Goal: Information Seeking & Learning: Check status

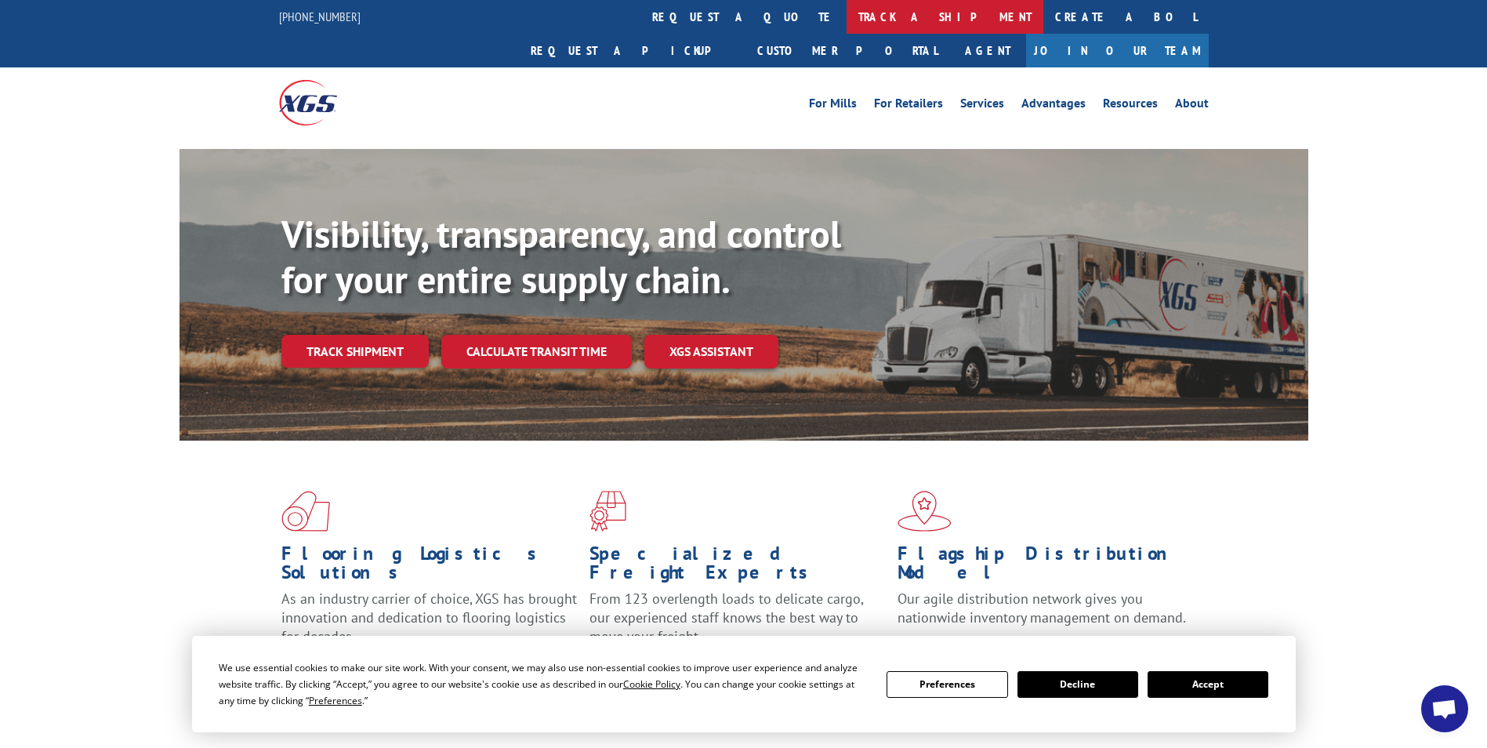
click at [847, 10] on link "track a shipment" at bounding box center [945, 17] width 197 height 34
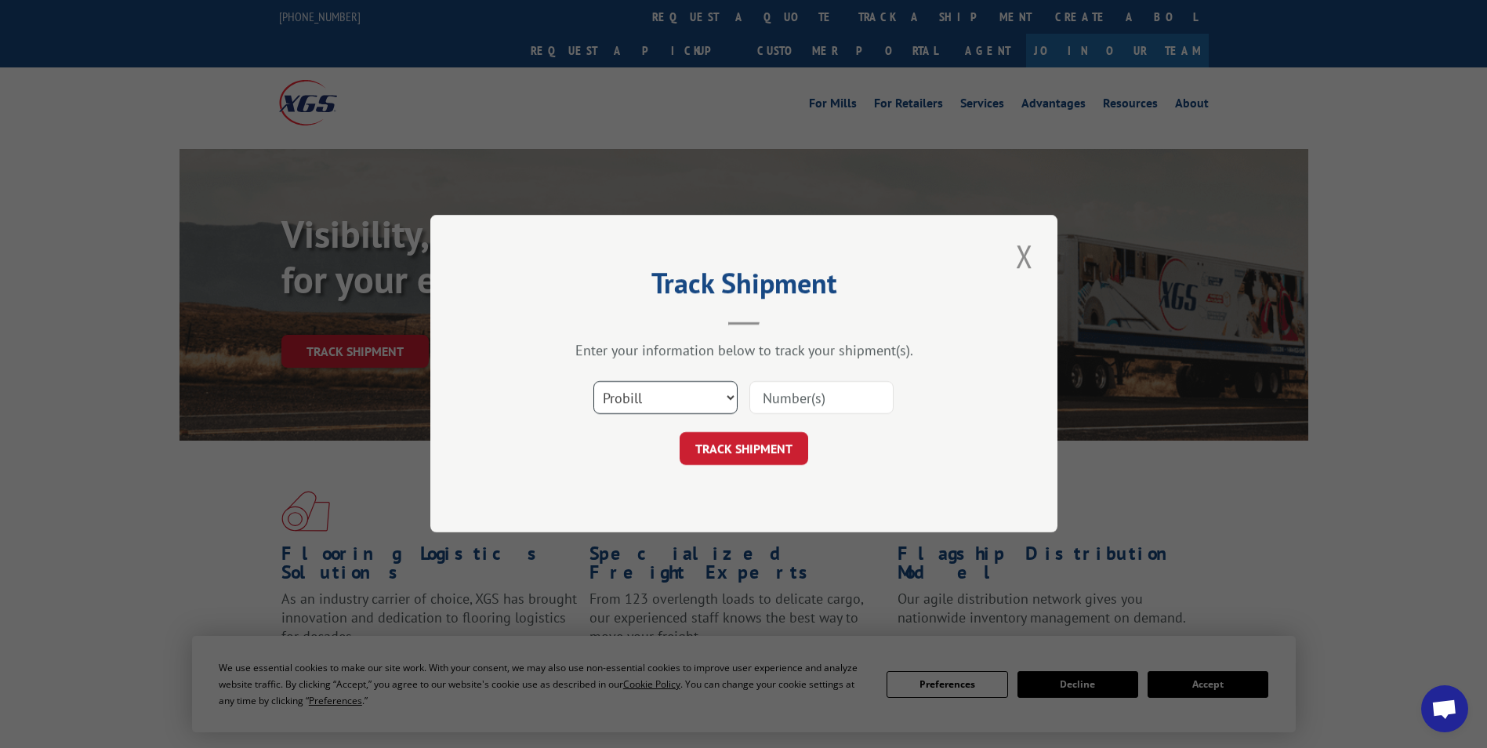
drag, startPoint x: 613, startPoint y: 400, endPoint x: 613, endPoint y: 416, distance: 16.5
click at [613, 400] on select "Select category... Probill BOL PO" at bounding box center [666, 398] width 144 height 33
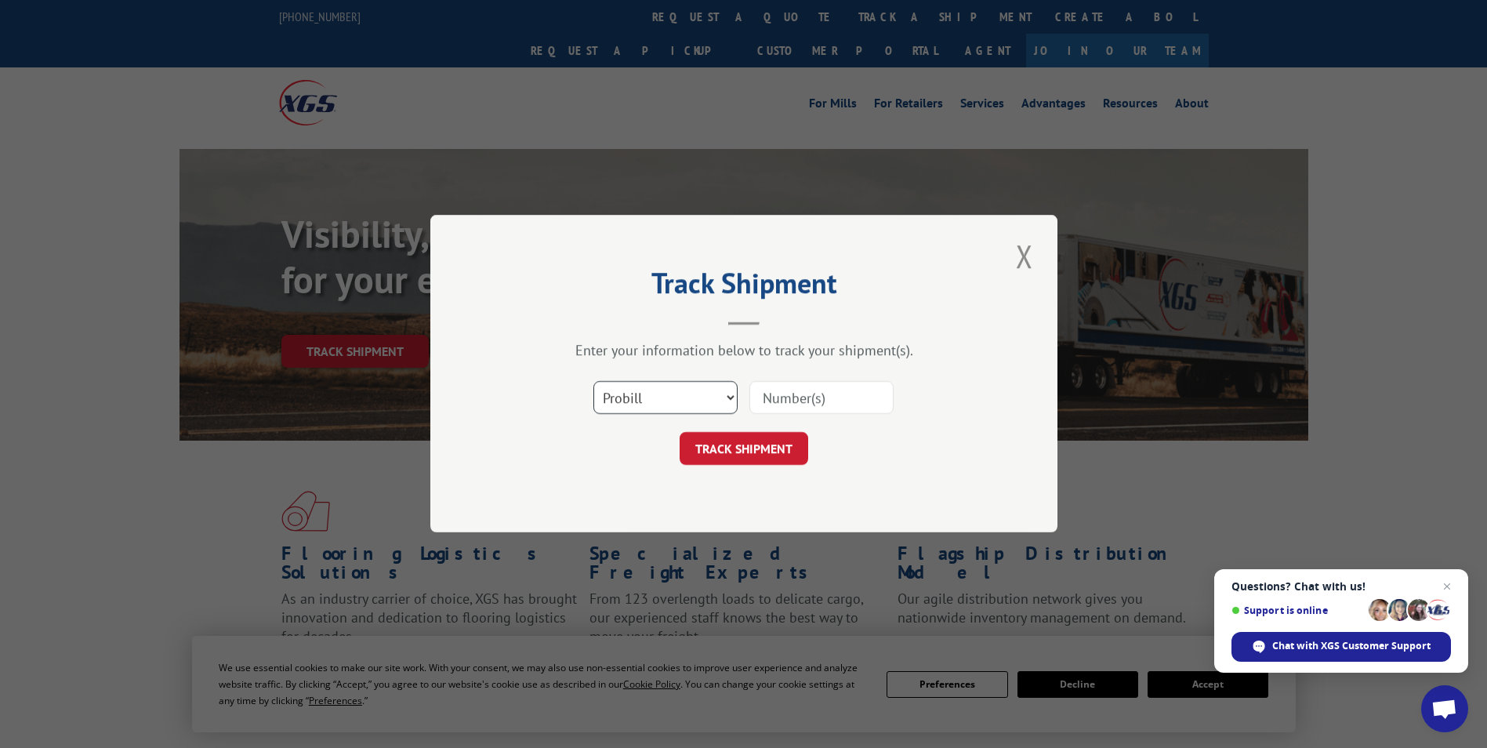
select select "po"
click at [594, 382] on select "Select category... Probill BOL PO" at bounding box center [666, 398] width 144 height 33
click at [834, 383] on input at bounding box center [822, 398] width 144 height 33
type input "24529045"
click at [738, 452] on button "TRACK SHIPMENT" at bounding box center [744, 449] width 129 height 33
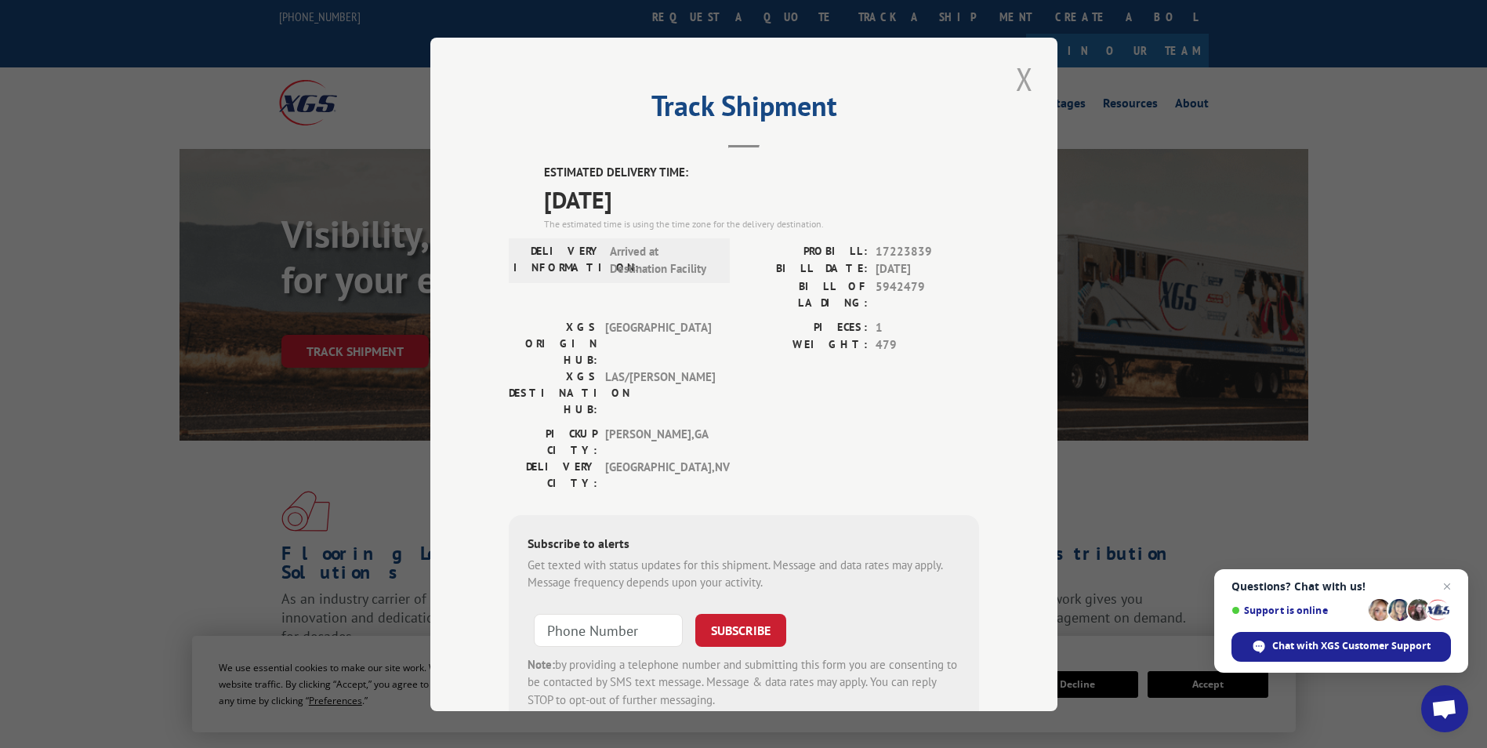
click at [1019, 82] on button "Close modal" at bounding box center [1025, 78] width 27 height 43
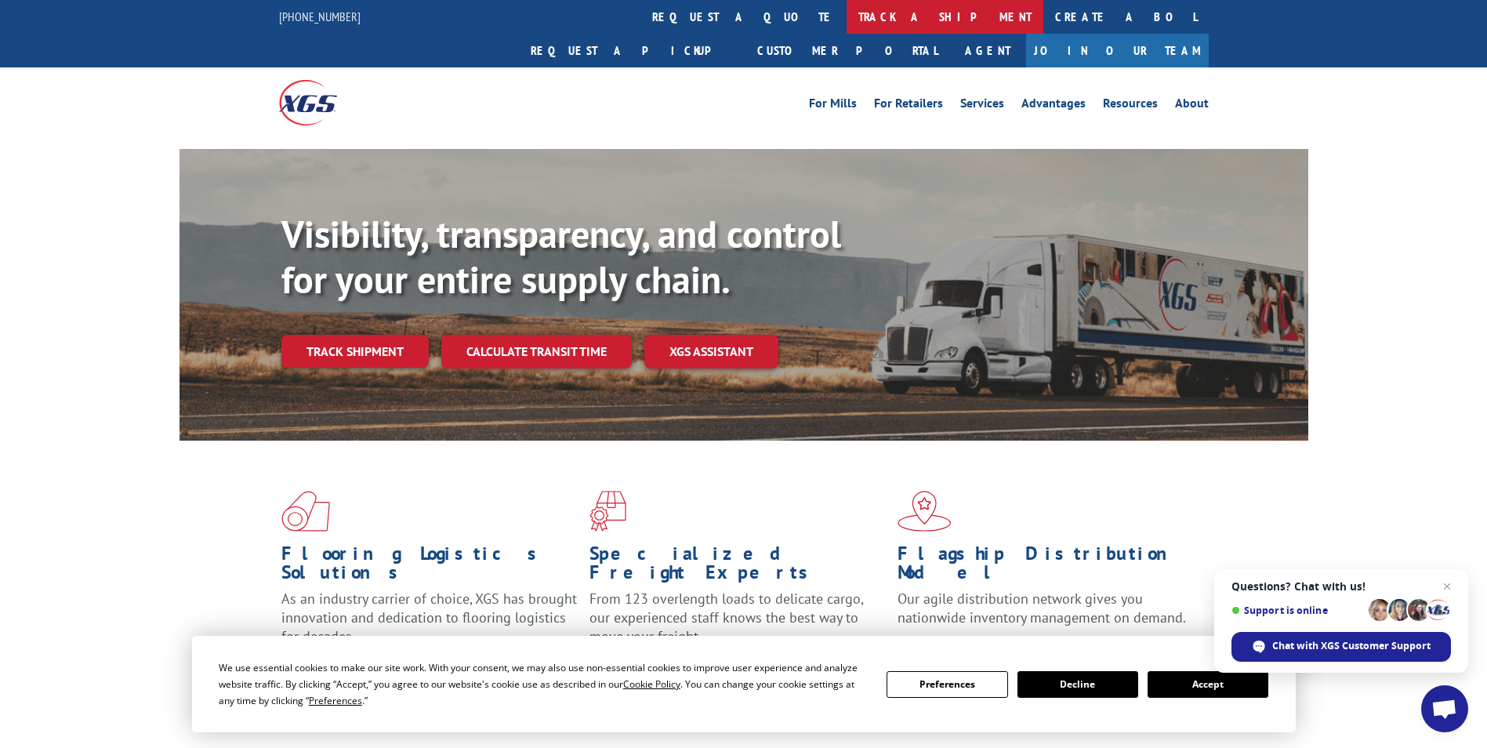
click at [847, 18] on link "track a shipment" at bounding box center [945, 17] width 197 height 34
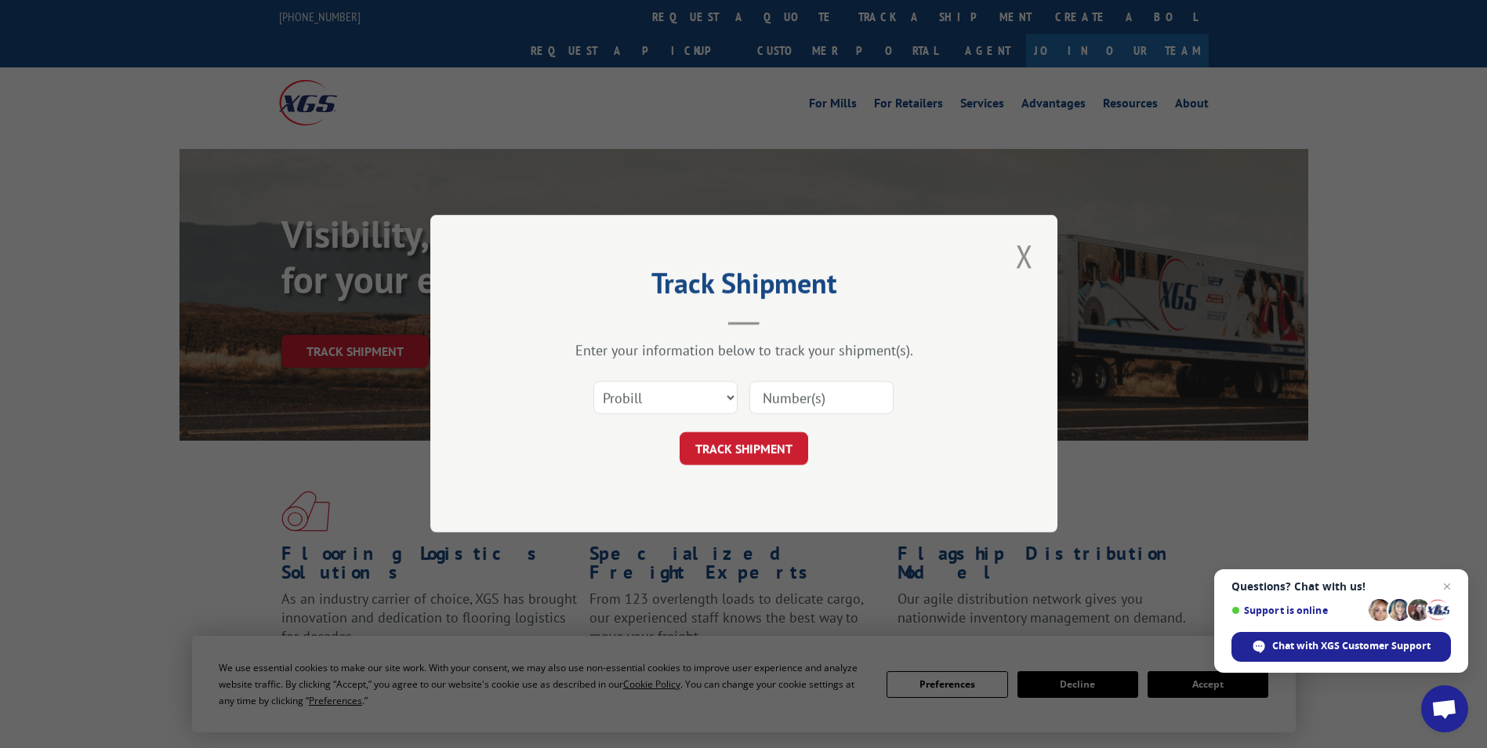
click at [852, 405] on input at bounding box center [822, 398] width 144 height 33
click at [703, 398] on select "Select category... Probill BOL PO" at bounding box center [666, 398] width 144 height 33
select select "po"
click at [594, 382] on select "Select category... Probill BOL PO" at bounding box center [666, 398] width 144 height 33
click at [809, 409] on input at bounding box center [822, 398] width 144 height 33
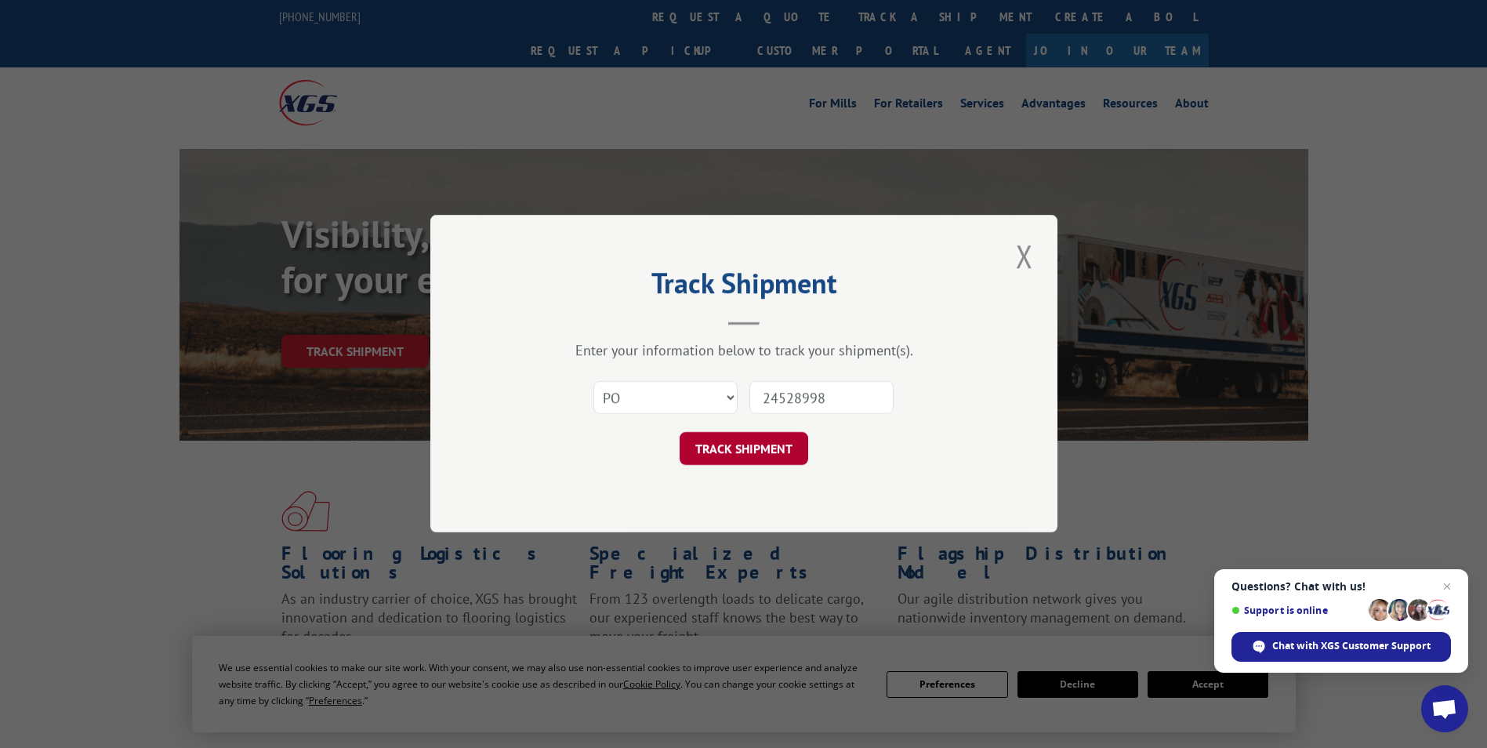
type input "24528998"
click at [783, 441] on button "TRACK SHIPMENT" at bounding box center [744, 449] width 129 height 33
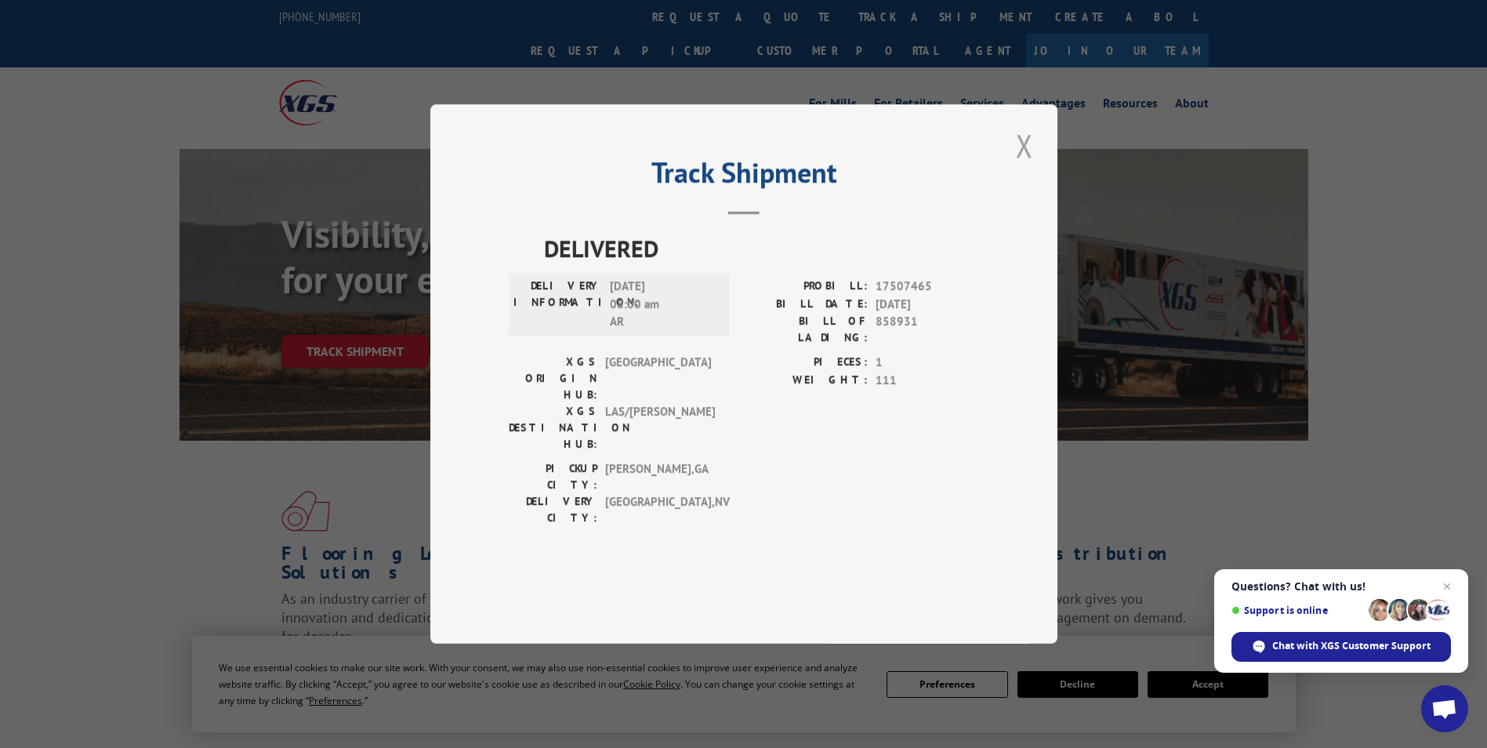
click at [1030, 167] on button "Close modal" at bounding box center [1025, 145] width 27 height 43
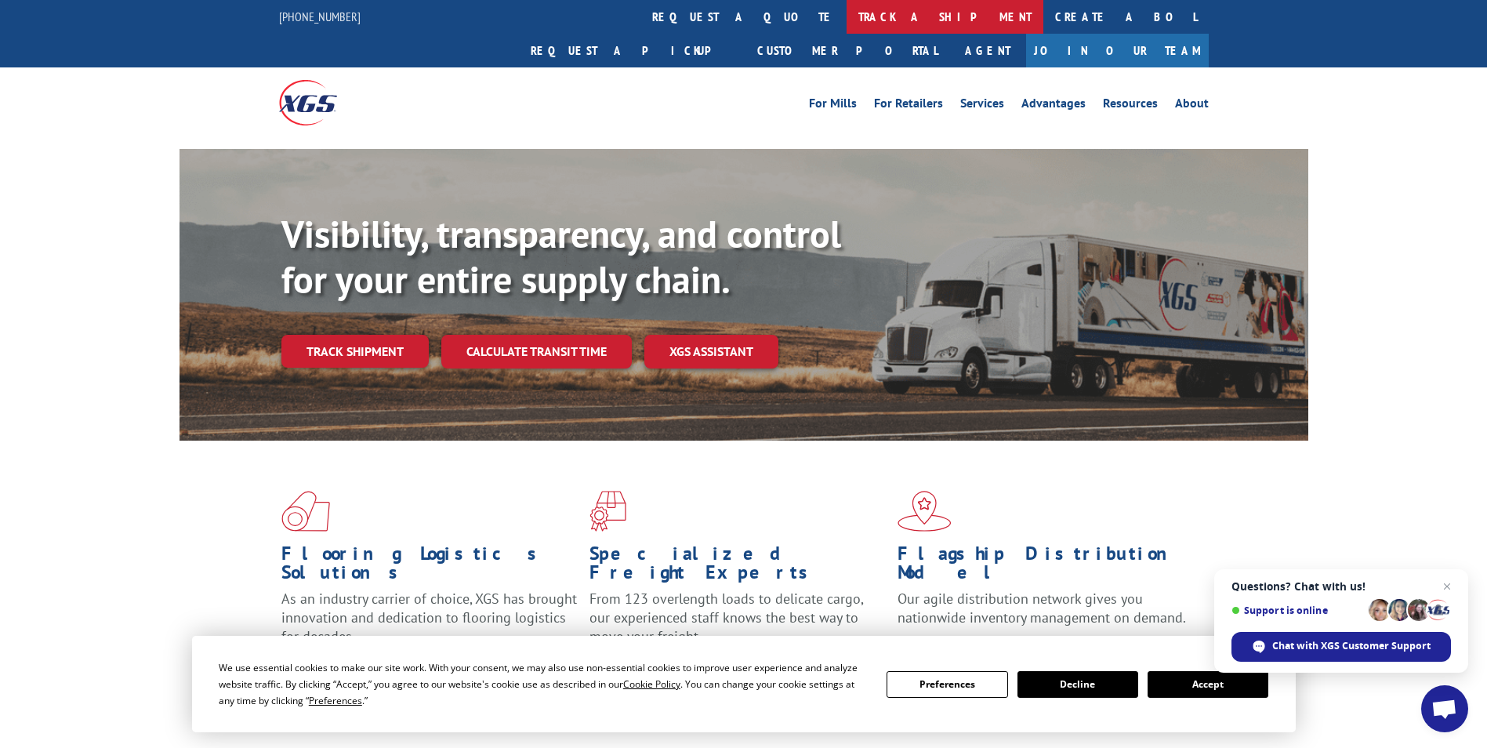
click at [847, 25] on link "track a shipment" at bounding box center [945, 17] width 197 height 34
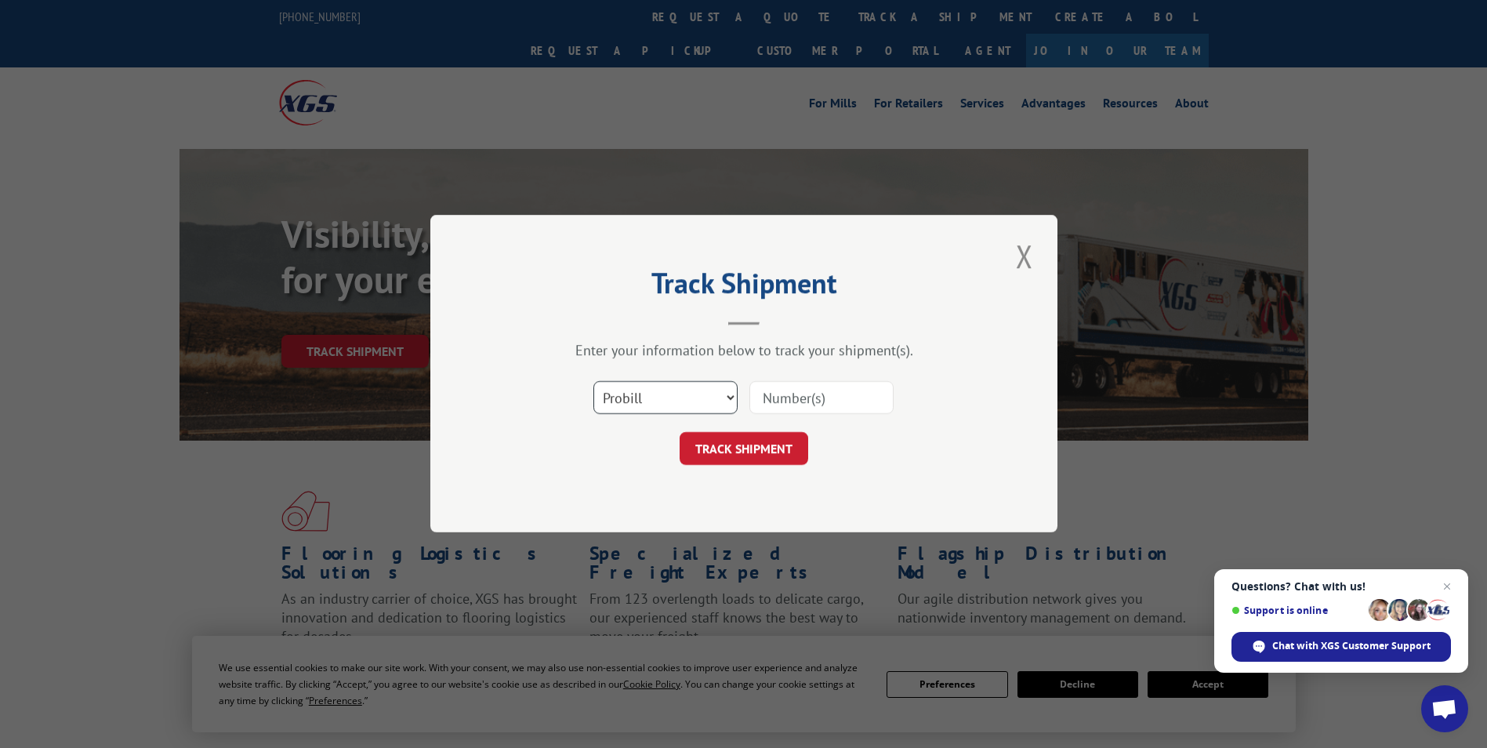
drag, startPoint x: 616, startPoint y: 400, endPoint x: 616, endPoint y: 417, distance: 17.3
click at [616, 400] on select "Select category... Probill BOL PO" at bounding box center [666, 398] width 144 height 33
select select "po"
click at [594, 382] on select "Select category... Probill BOL PO" at bounding box center [666, 398] width 144 height 33
click at [783, 399] on input at bounding box center [822, 398] width 144 height 33
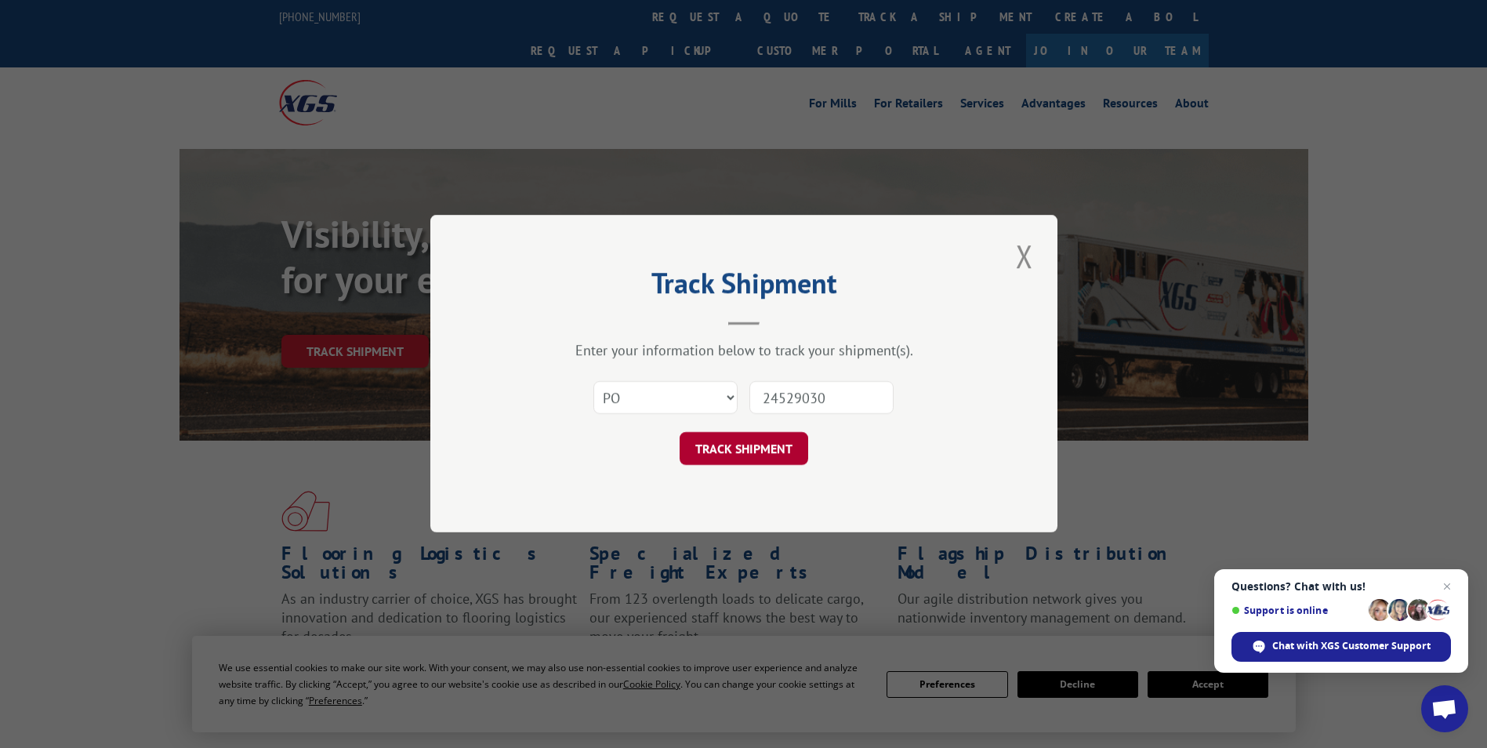
type input "24529030"
click at [775, 438] on button "TRACK SHIPMENT" at bounding box center [744, 449] width 129 height 33
